Goal: Task Accomplishment & Management: Manage account settings

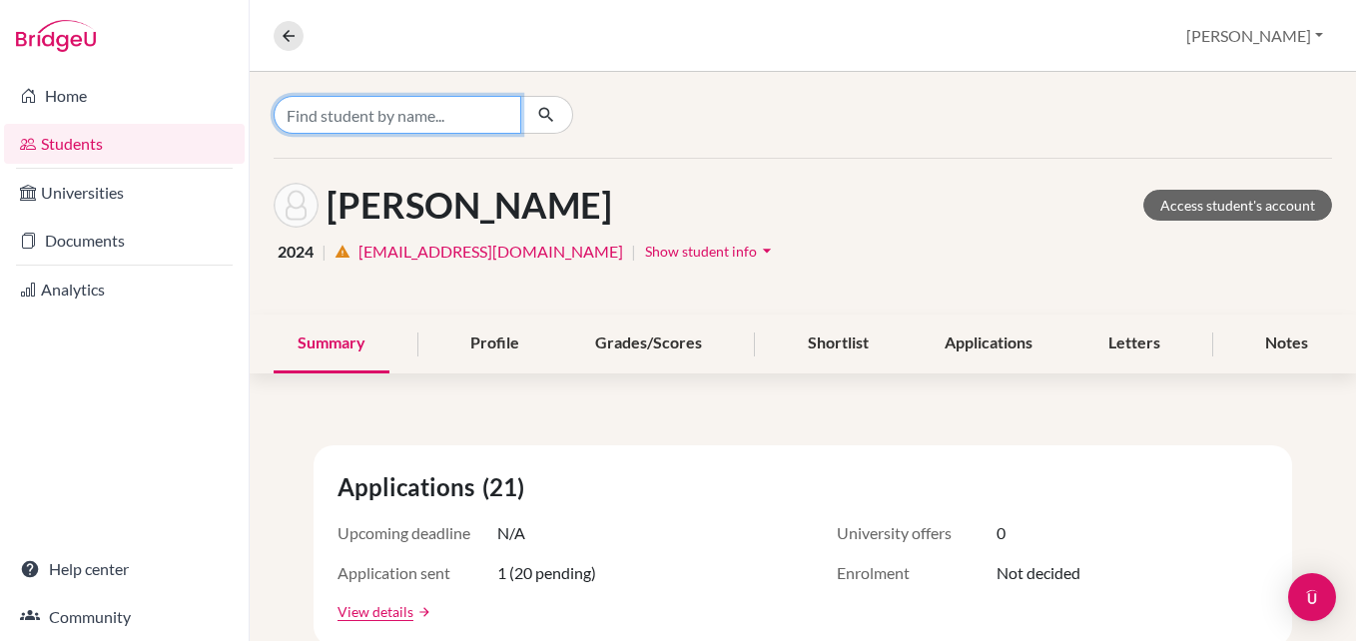
click at [399, 127] on input "Find student by name..." at bounding box center [398, 115] width 248 height 38
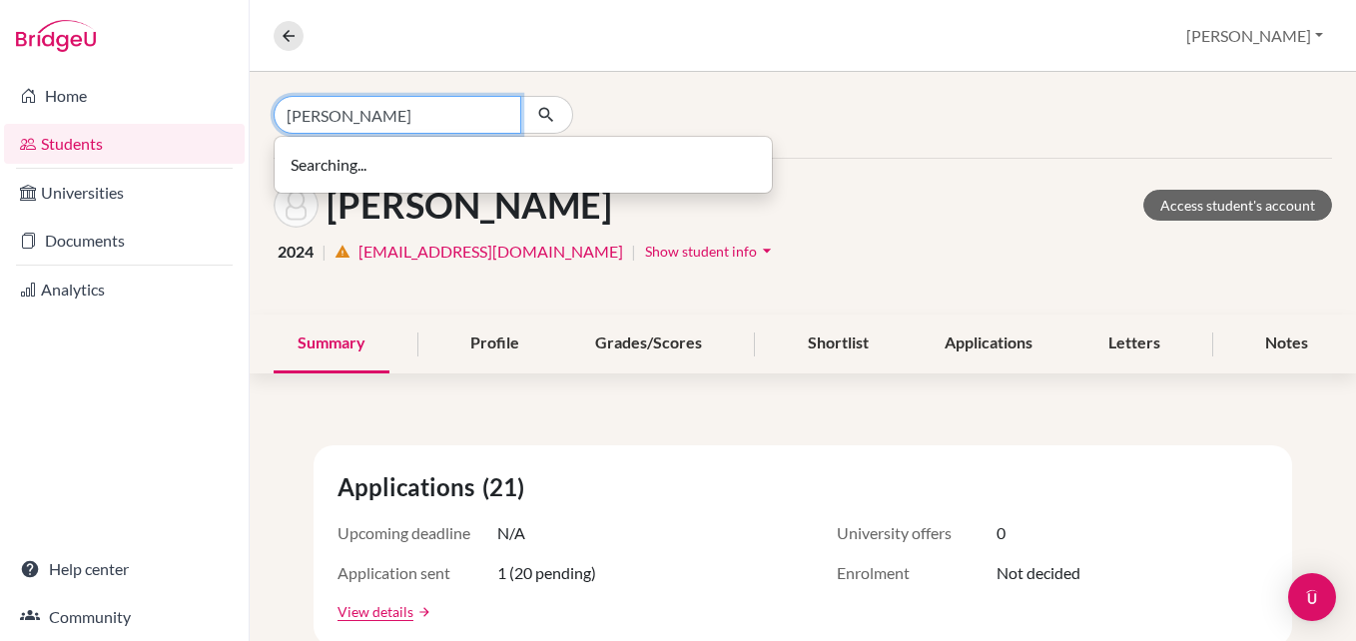
type input "[PERSON_NAME]"
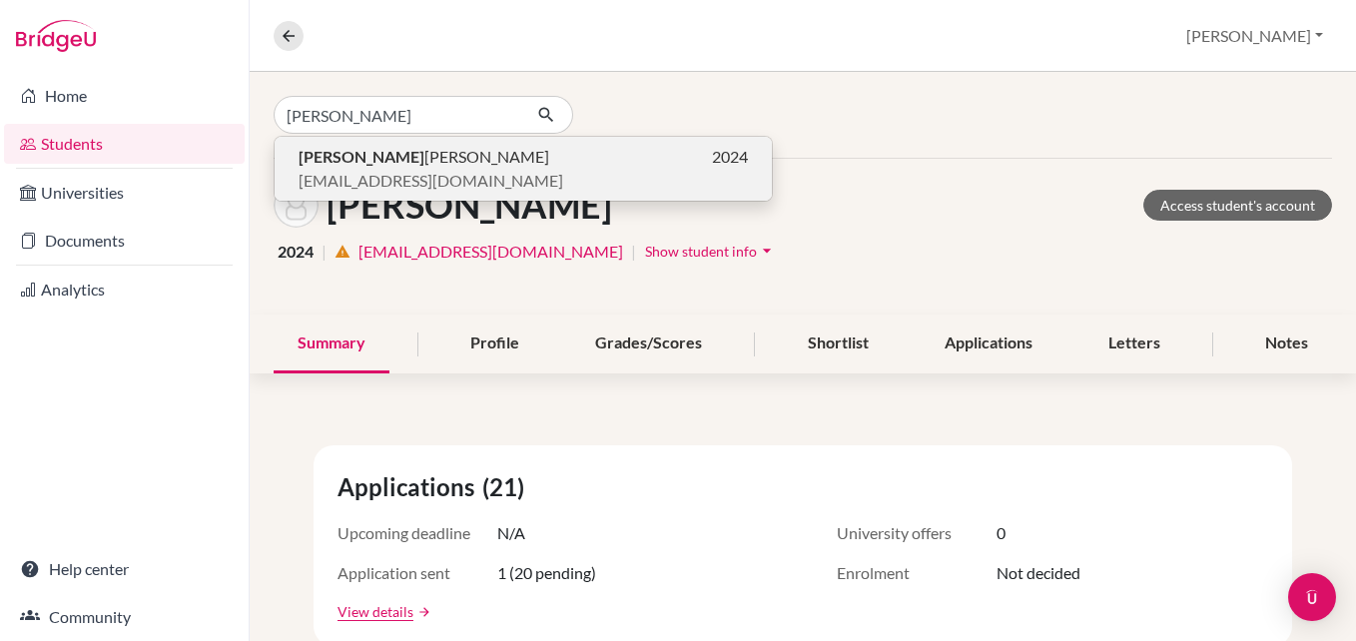
click at [410, 186] on span "[EMAIL_ADDRESS][DOMAIN_NAME]" at bounding box center [431, 181] width 265 height 24
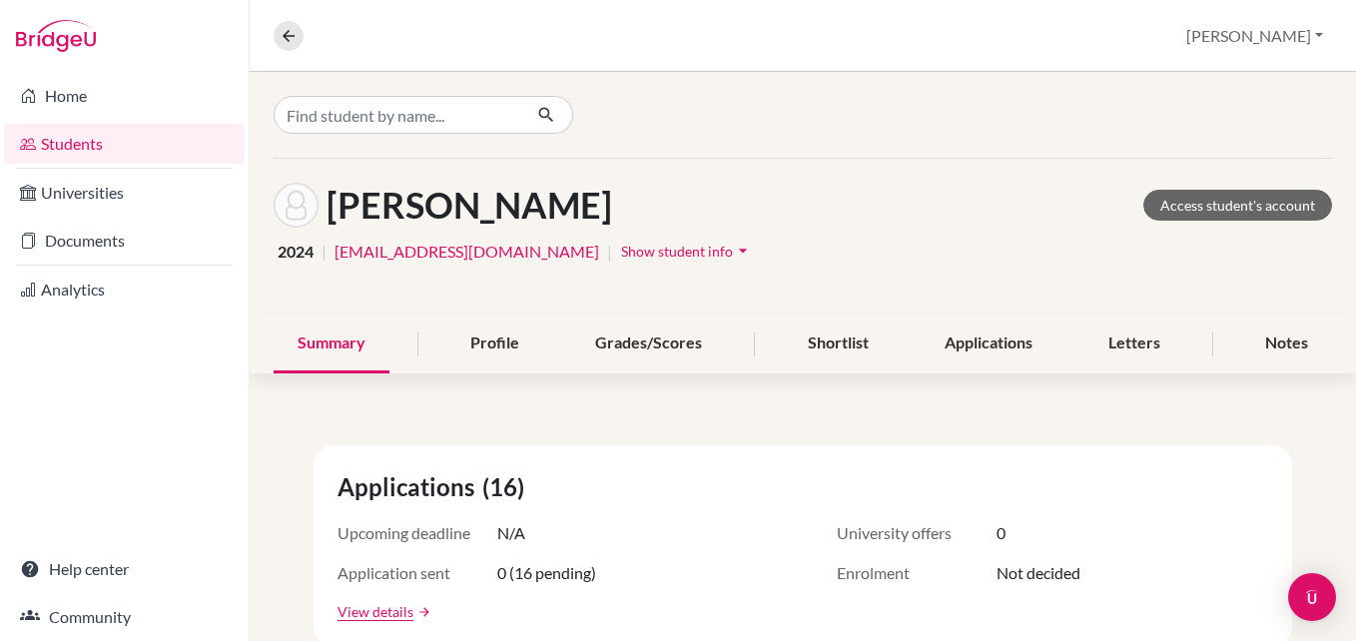
click at [621, 247] on span "Show student info" at bounding box center [677, 251] width 112 height 17
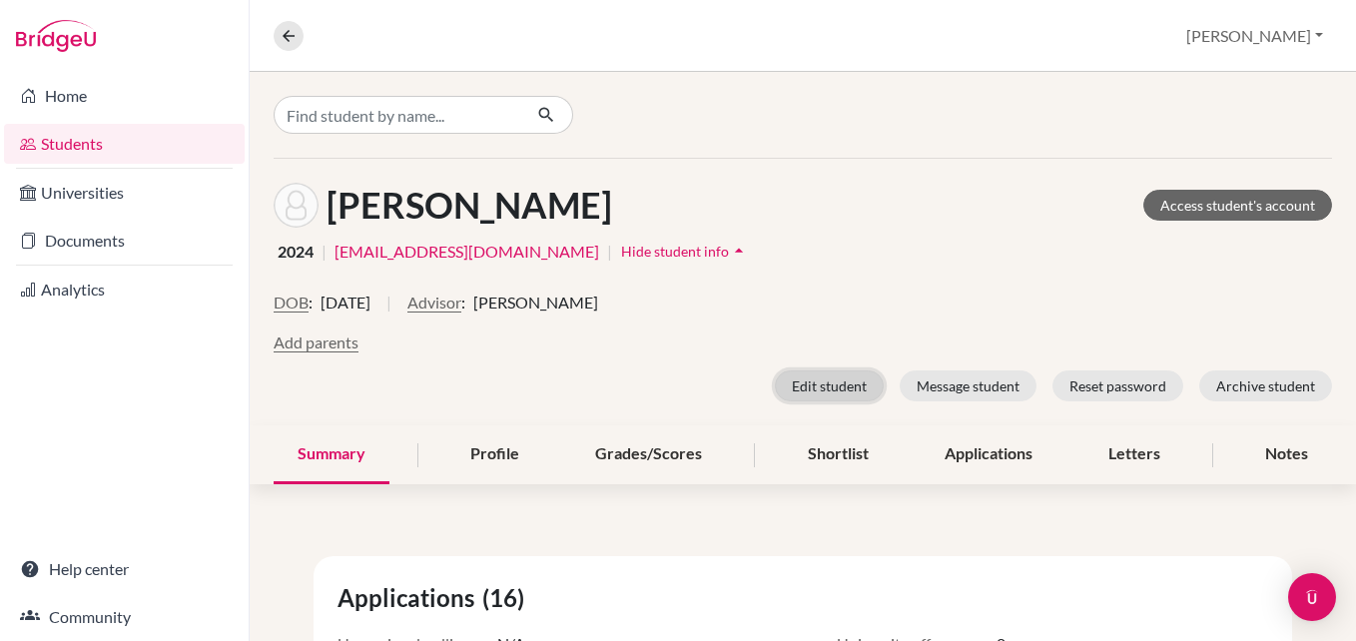
click at [782, 386] on button "Edit student" at bounding box center [829, 385] width 109 height 31
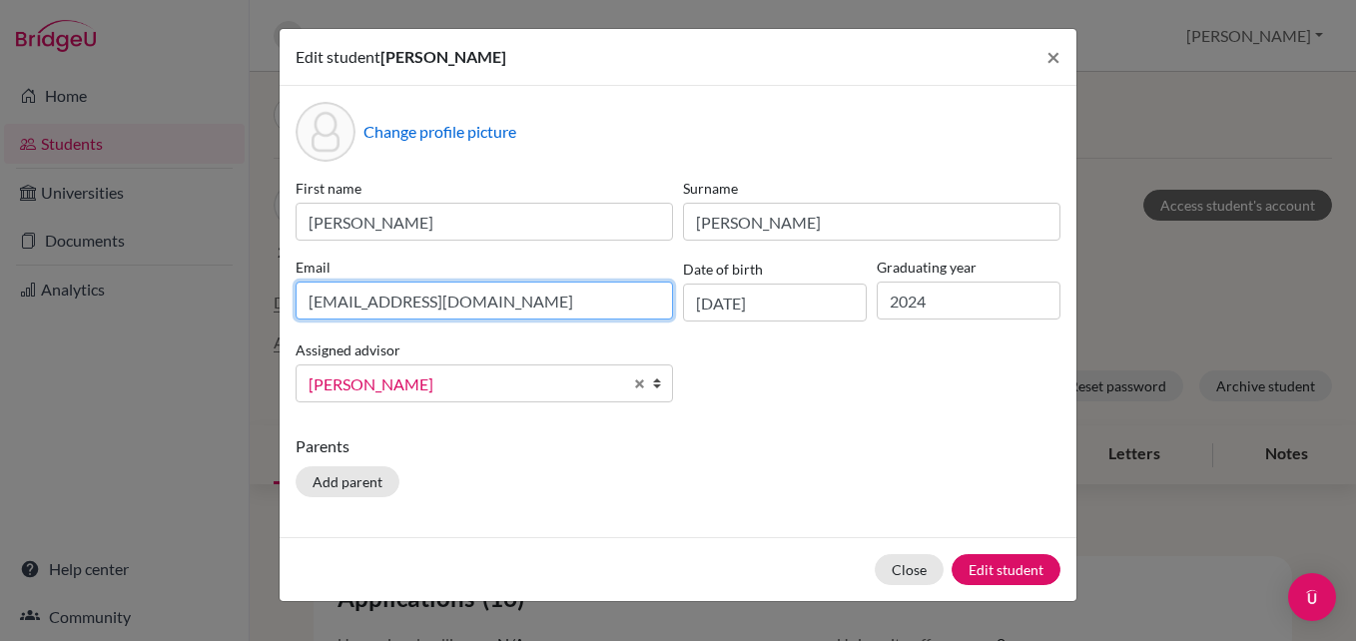
click at [420, 288] on input "[EMAIL_ADDRESS][DOMAIN_NAME]" at bounding box center [484, 301] width 377 height 38
paste input "[EMAIL_ADDRESS][DOMAIN_NAME]"
type input "[EMAIL_ADDRESS][DOMAIN_NAME]"
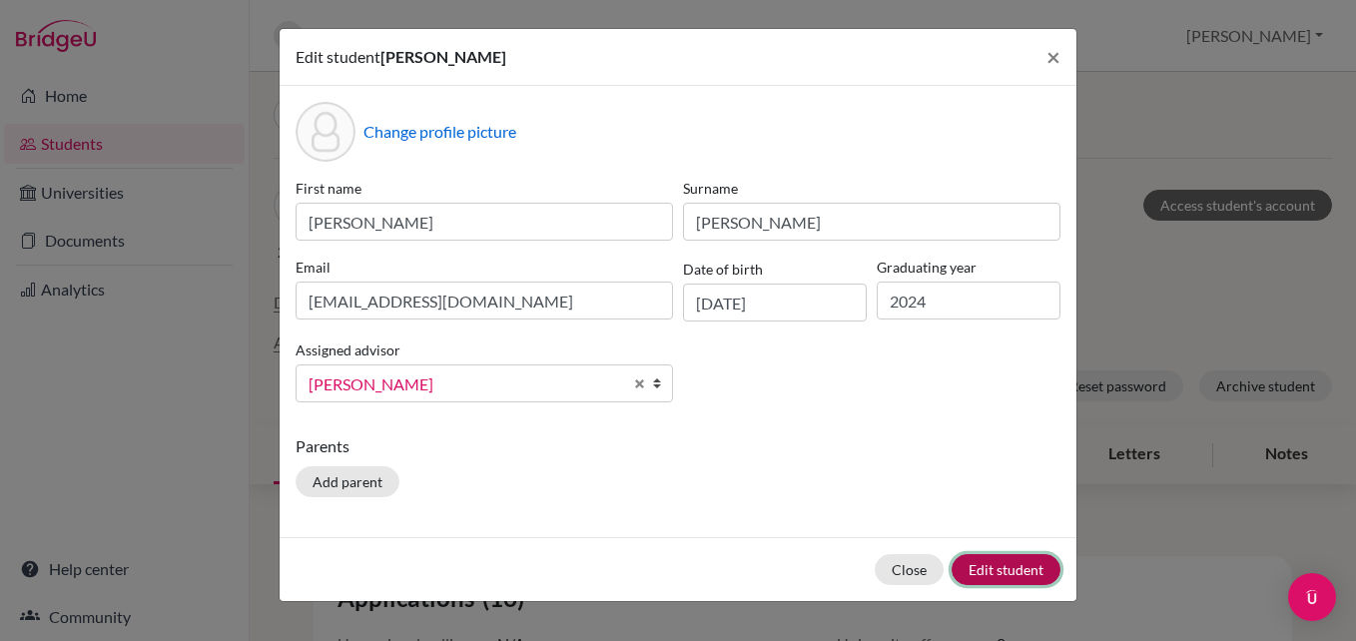
click at [1020, 575] on button "Edit student" at bounding box center [1005, 569] width 109 height 31
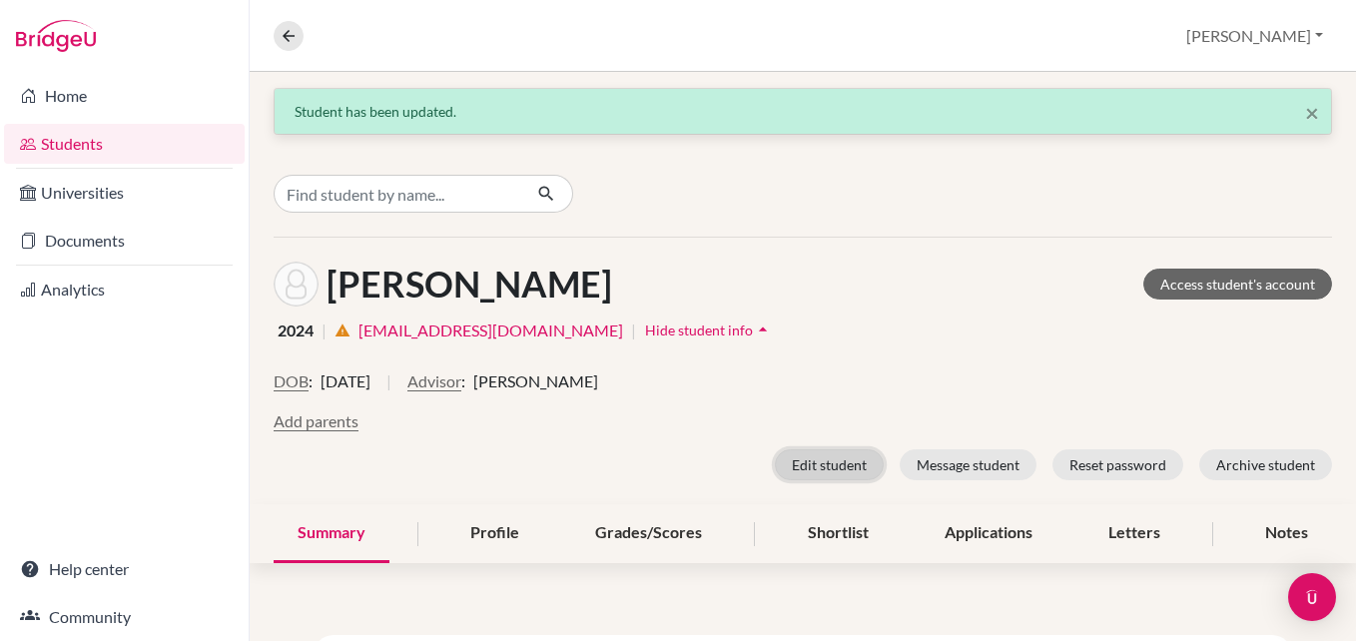
click at [801, 469] on button "Edit student" at bounding box center [829, 464] width 109 height 31
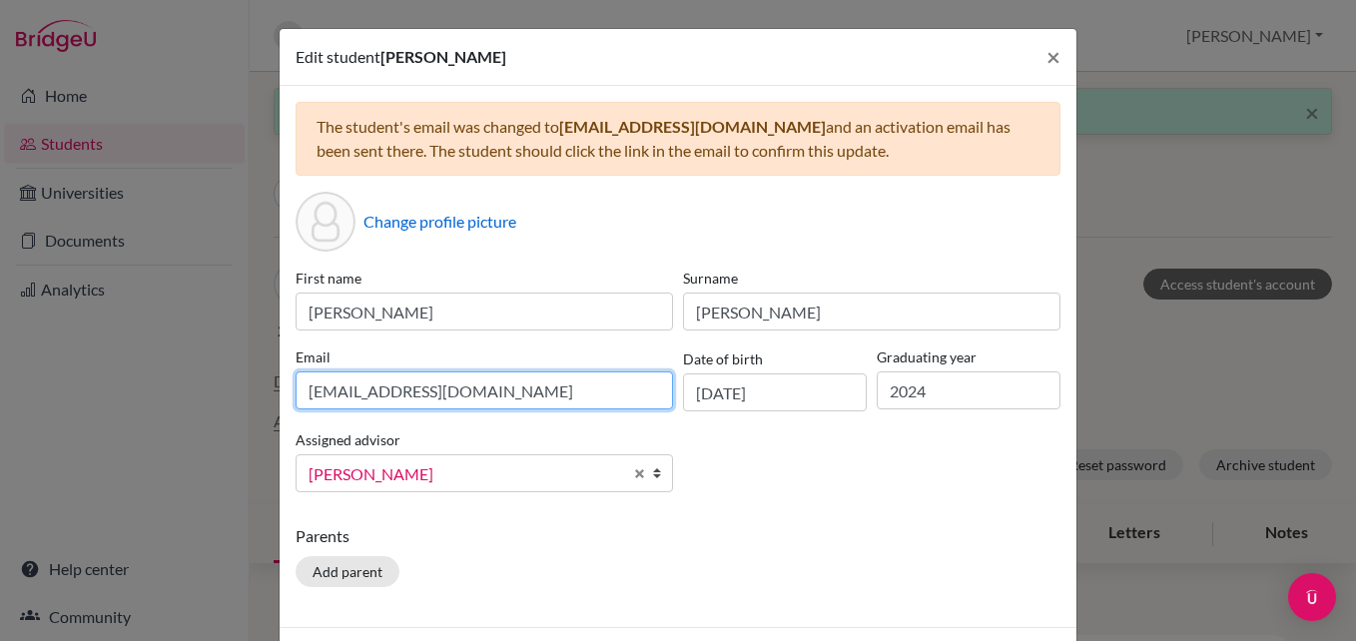
drag, startPoint x: 482, startPoint y: 393, endPoint x: 282, endPoint y: 393, distance: 200.7
click at [282, 393] on div "The student's email was changed to [EMAIL_ADDRESS][DOMAIN_NAME] and an activati…" at bounding box center [678, 356] width 797 height 541
paste input "[EMAIL_ADDRESS][DOMAIN_NAME]"
type input "[EMAIL_ADDRESS][DOMAIN_NAME]"
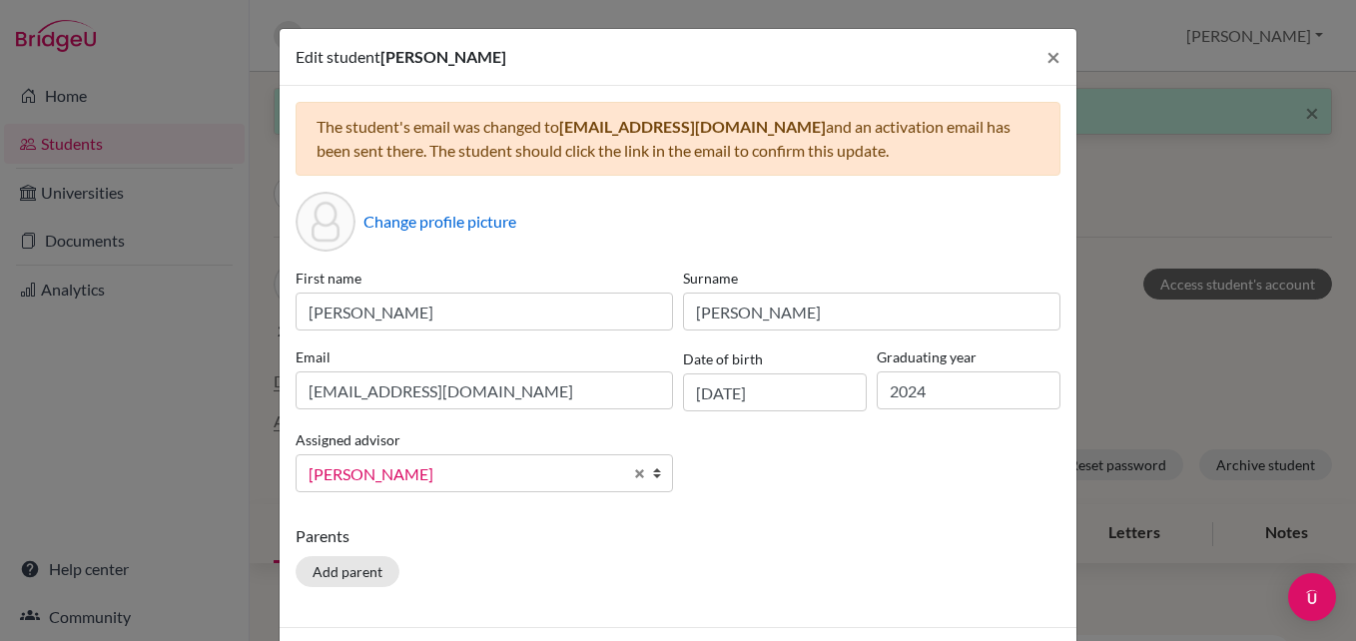
click at [848, 473] on div "First name [PERSON_NAME] Surname [PERSON_NAME] Email [EMAIL_ADDRESS][DOMAIN_NAM…" at bounding box center [678, 388] width 775 height 241
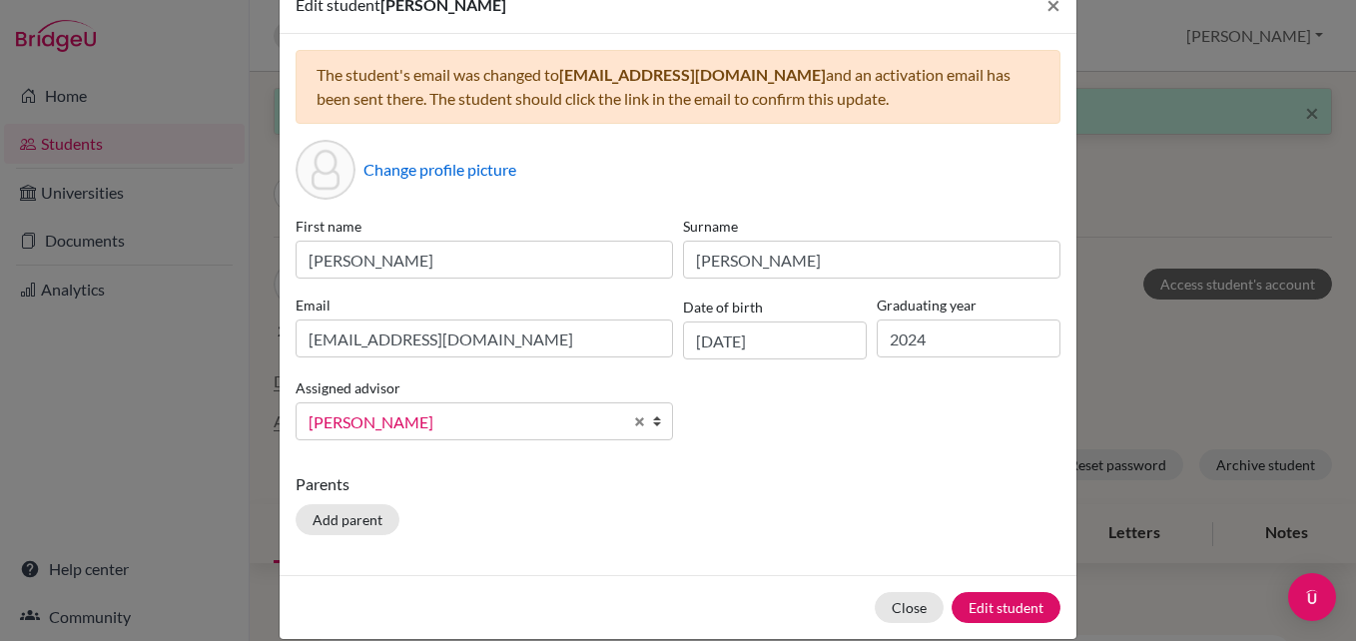
scroll to position [79, 0]
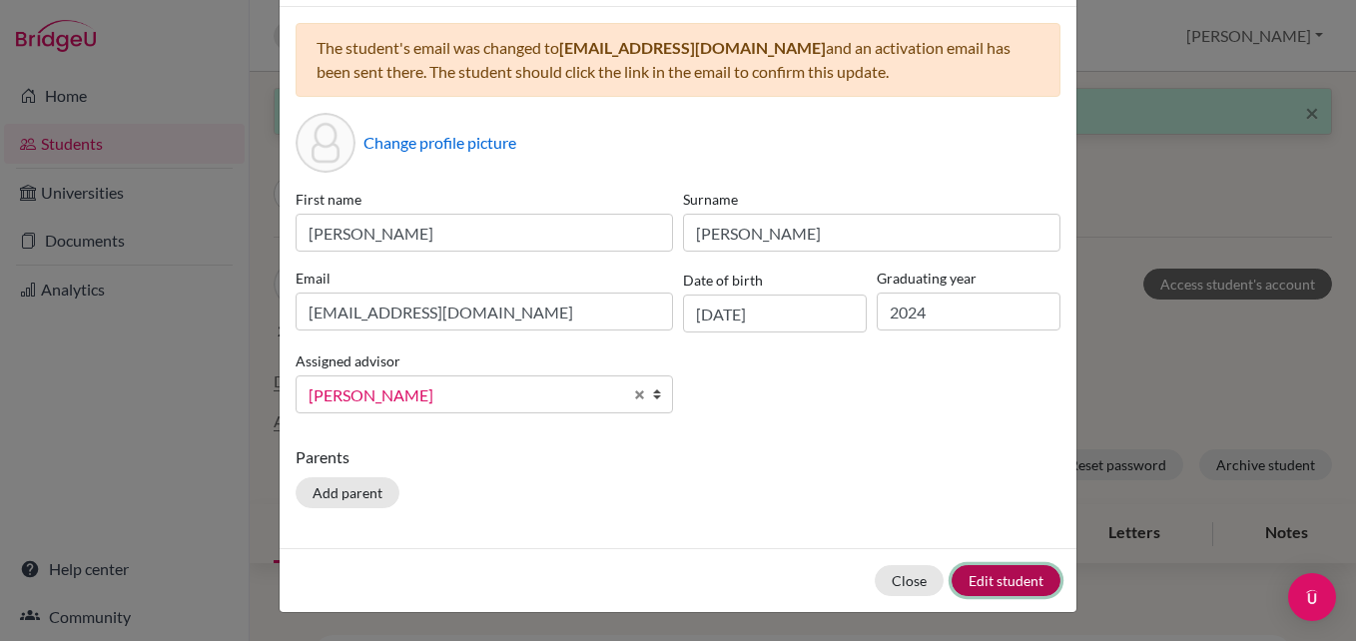
click at [984, 579] on button "Edit student" at bounding box center [1005, 580] width 109 height 31
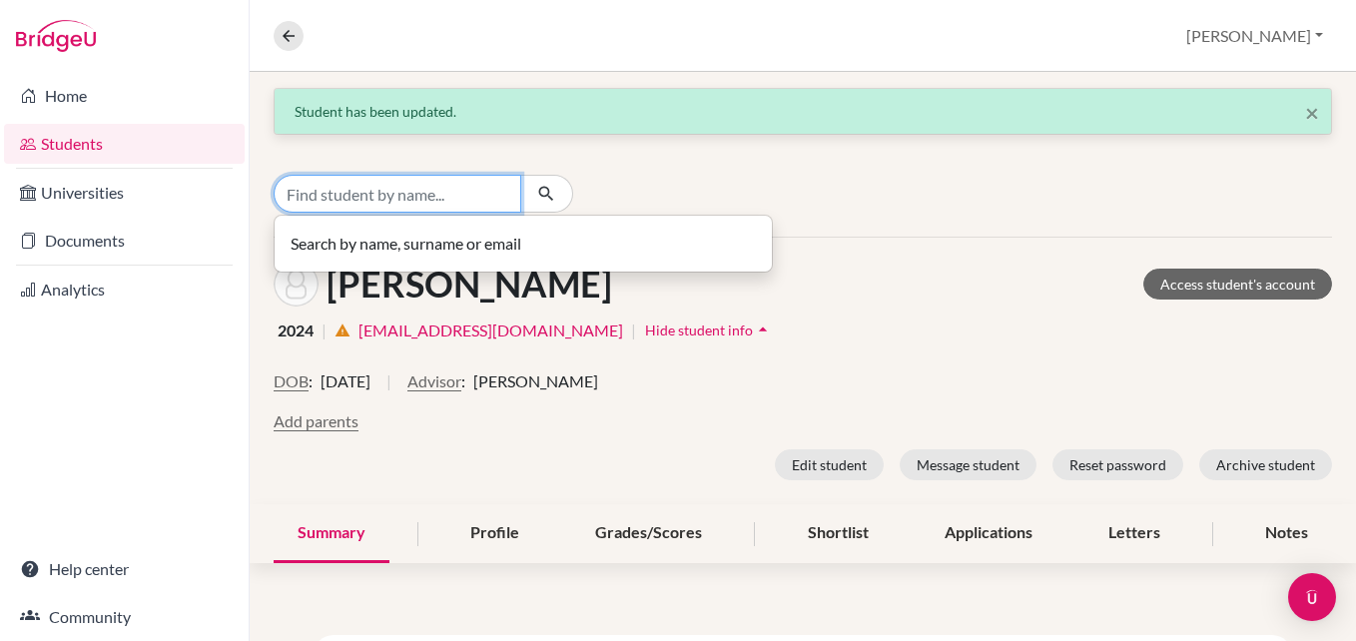
click at [409, 198] on input "Find student by name..." at bounding box center [398, 194] width 248 height 38
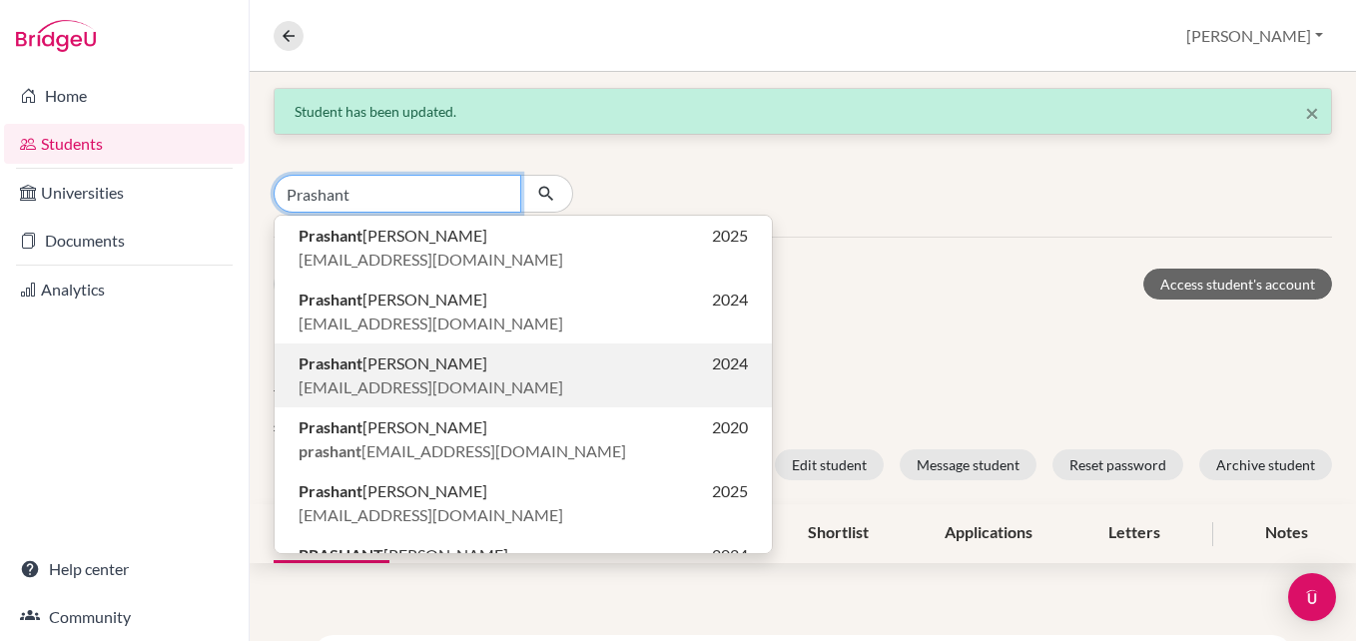
type input "Prashant"
click at [406, 373] on span "[PERSON_NAME]" at bounding box center [393, 363] width 189 height 24
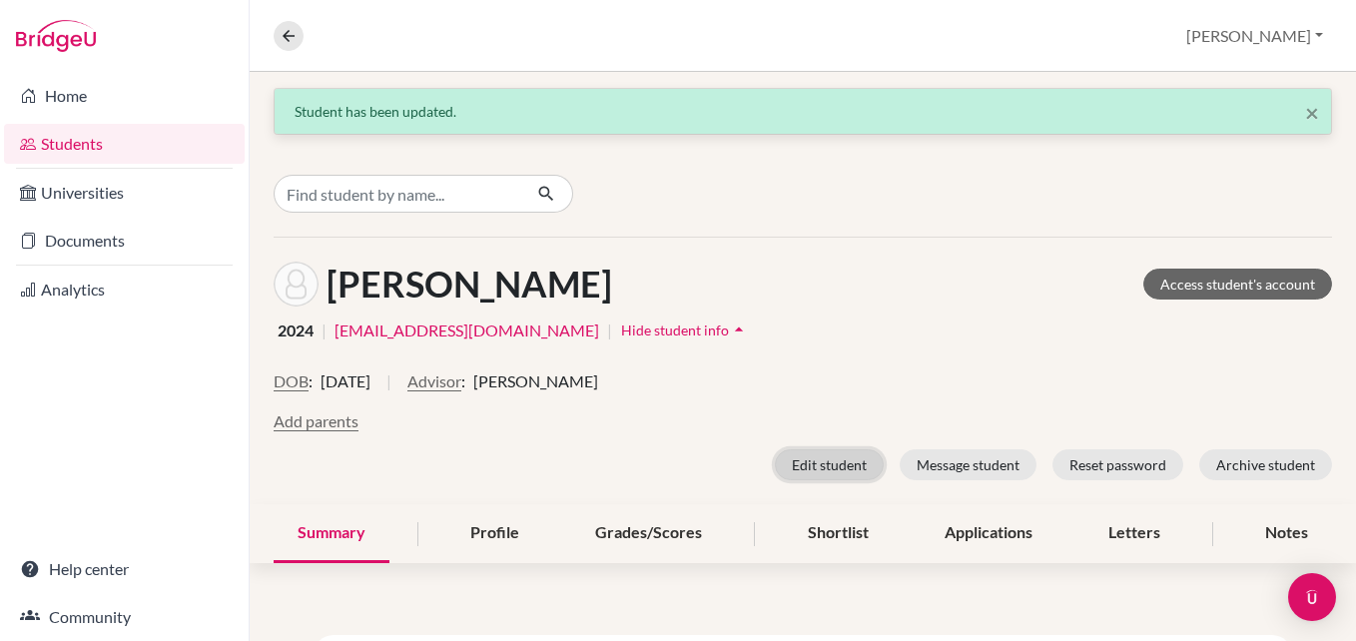
click at [782, 462] on button "Edit student" at bounding box center [829, 464] width 109 height 31
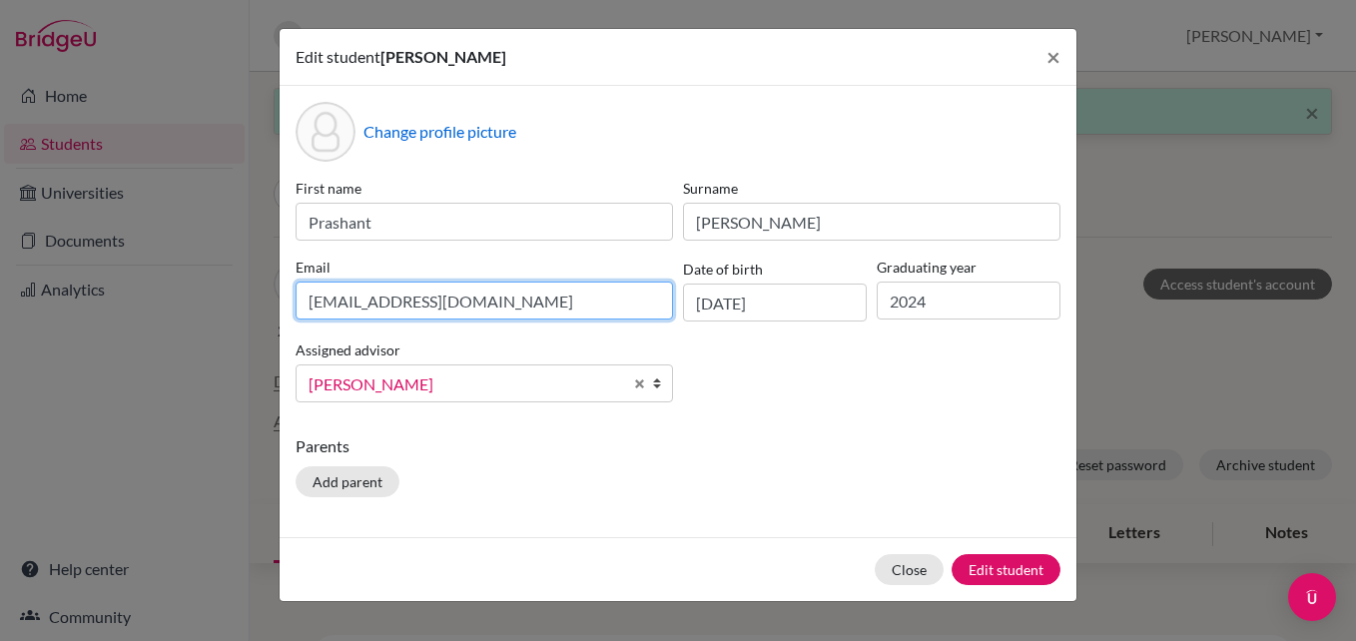
click at [481, 299] on input "[EMAIL_ADDRESS][DOMAIN_NAME]" at bounding box center [484, 301] width 377 height 38
paste input "[EMAIL_ADDRESS][DOMAIN_NAME]"
type input "[EMAIL_ADDRESS][DOMAIN_NAME]"
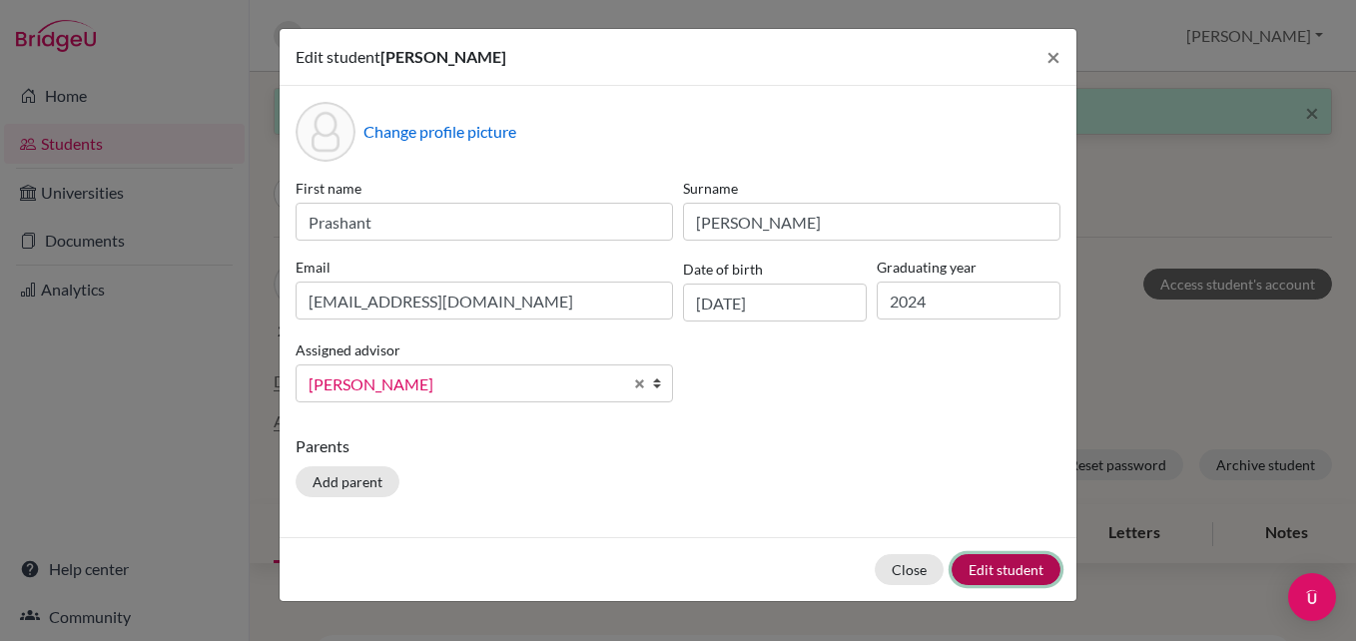
click at [1007, 566] on button "Edit student" at bounding box center [1005, 569] width 109 height 31
